Goal: Information Seeking & Learning: Learn about a topic

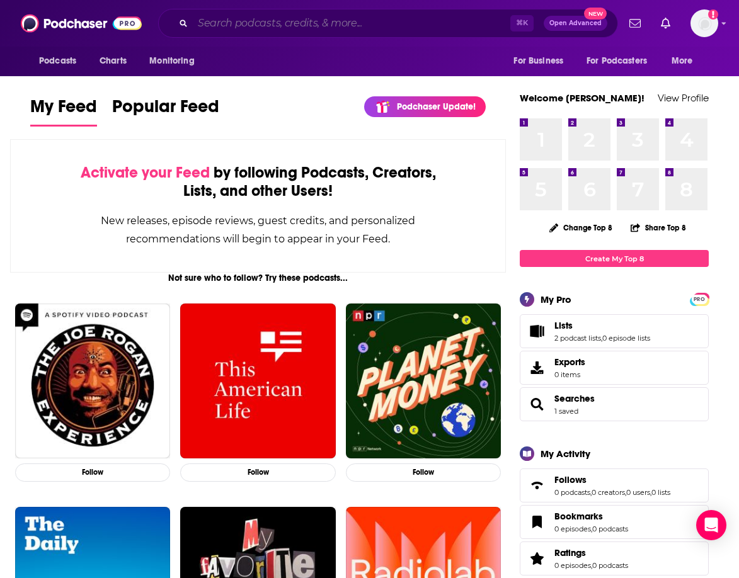
click at [357, 18] on input "Search podcasts, credits, & more..." at bounding box center [351, 23] width 317 height 20
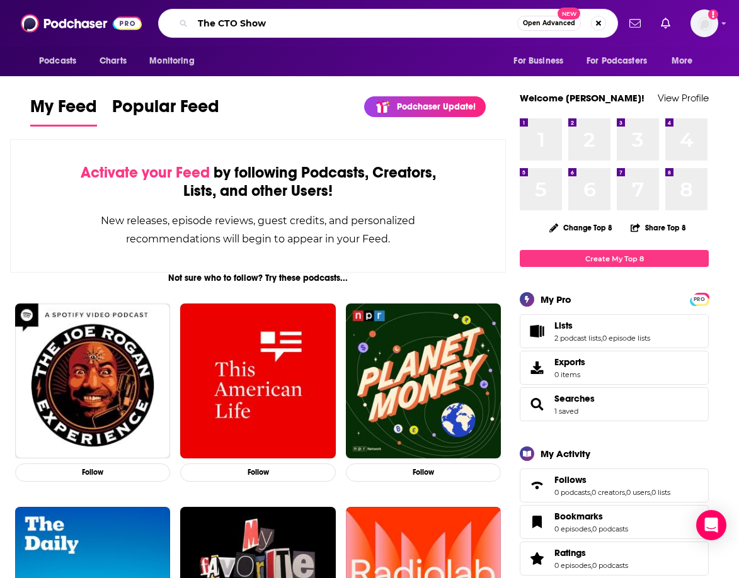
type input "The CTO Show"
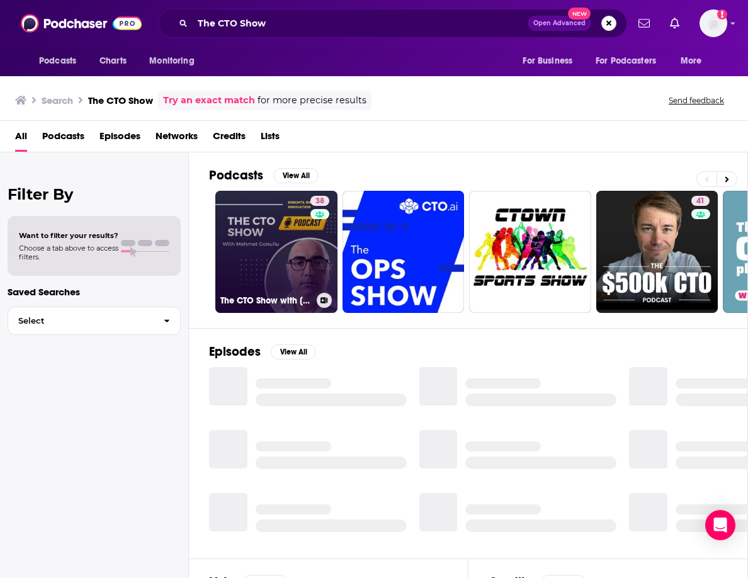
click at [266, 268] on link "38 The CTO Show with [PERSON_NAME]" at bounding box center [276, 252] width 122 height 122
